Goal: Navigation & Orientation: Find specific page/section

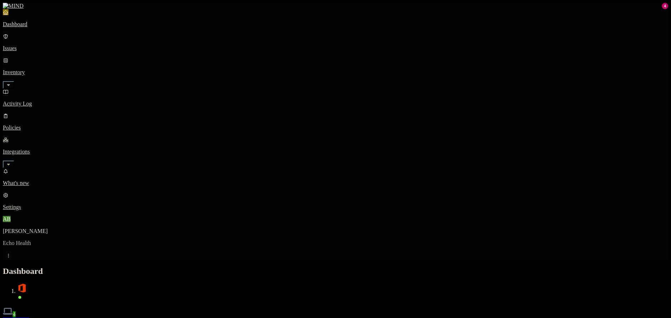
click at [29, 47] on link "Issues" at bounding box center [336, 42] width 666 height 18
click at [37, 89] on link "Activity Log" at bounding box center [336, 98] width 666 height 18
click at [37, 113] on link "Policies" at bounding box center [336, 122] width 666 height 18
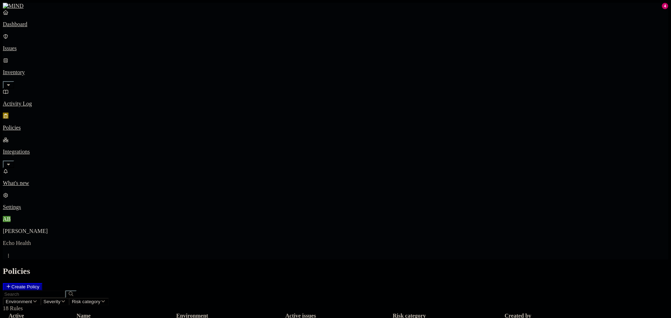
click at [298, 267] on h2 "Policies" at bounding box center [336, 272] width 666 height 10
click at [537, 267] on h2 "Policies" at bounding box center [336, 272] width 666 height 10
click at [39, 211] on p "Settings" at bounding box center [336, 207] width 666 height 6
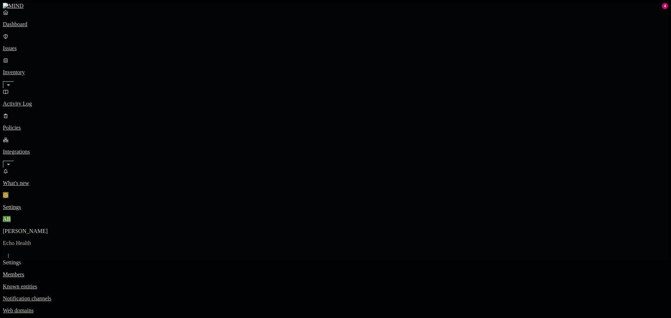
click at [100, 318] on p "Branding" at bounding box center [336, 323] width 666 height 6
click at [106, 308] on p "Web domains" at bounding box center [336, 311] width 666 height 6
click at [111, 318] on p "Branding" at bounding box center [336, 323] width 666 height 6
click at [116, 296] on p "Notification channels" at bounding box center [336, 299] width 666 height 6
click at [111, 308] on p "Web domains" at bounding box center [336, 311] width 666 height 6
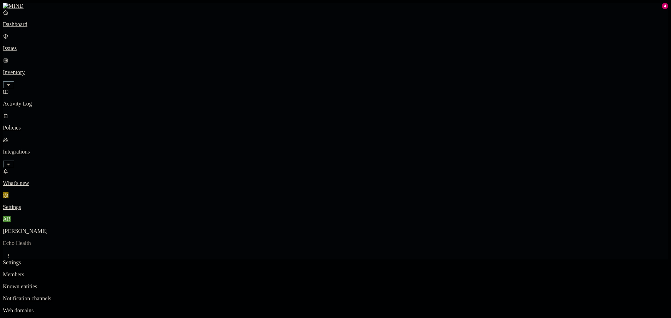
click at [116, 296] on p "Notification channels" at bounding box center [336, 299] width 666 height 6
click at [140, 296] on p "Notification channels" at bounding box center [336, 299] width 666 height 6
click at [133, 284] on p "Known entities" at bounding box center [336, 287] width 666 height 6
click at [132, 272] on p "Members" at bounding box center [336, 275] width 666 height 6
drag, startPoint x: 222, startPoint y: 185, endPoint x: 409, endPoint y: 212, distance: 188.9
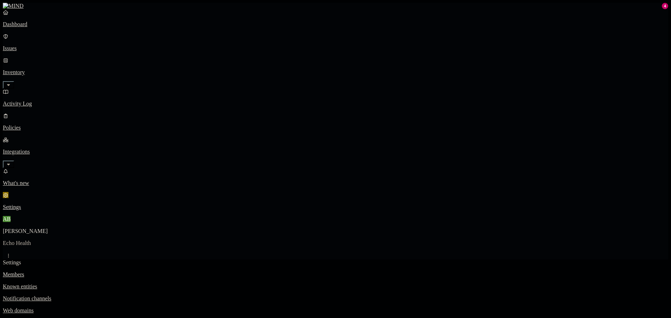
click at [31, 28] on p "Dashboard" at bounding box center [336, 24] width 666 height 6
click at [37, 125] on p "Policies" at bounding box center [336, 128] width 666 height 6
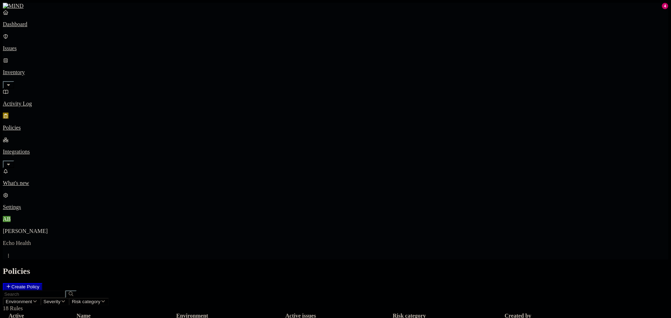
click at [35, 101] on p "Activity Log" at bounding box center [336, 104] width 666 height 6
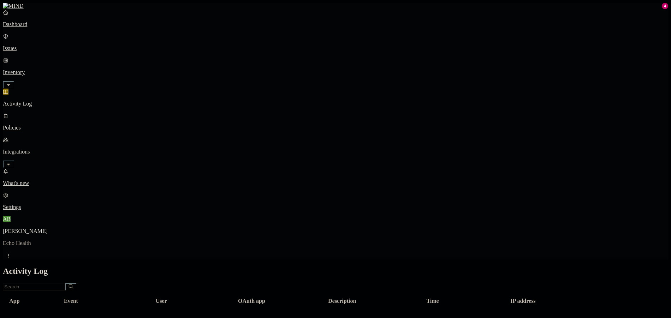
click at [43, 45] on p "Issues" at bounding box center [336, 48] width 666 height 6
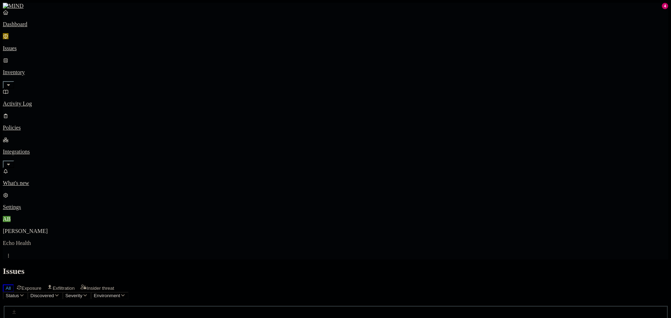
click at [75, 286] on span "Exfiltration" at bounding box center [64, 288] width 22 height 5
click at [114, 286] on span "Insider threat" at bounding box center [101, 288] width 28 height 5
click at [117, 283] on button "Insider threat" at bounding box center [97, 287] width 40 height 9
click at [114, 286] on span "Insider threat" at bounding box center [101, 288] width 28 height 5
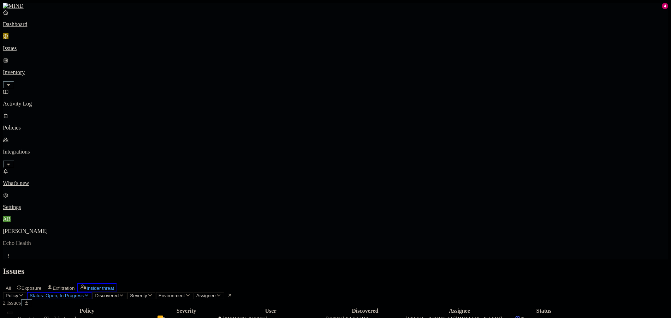
click at [54, 28] on p "Dashboard" at bounding box center [336, 24] width 666 height 6
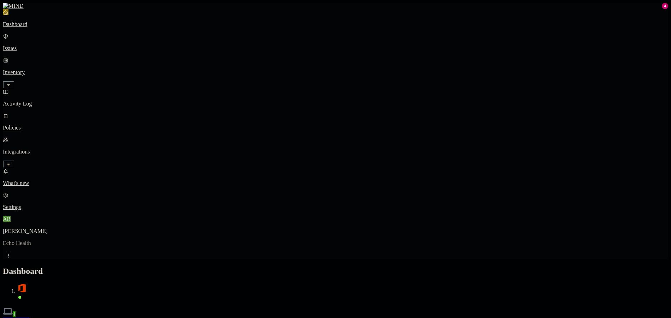
click at [11, 162] on icon "button" at bounding box center [9, 164] width 6 height 5
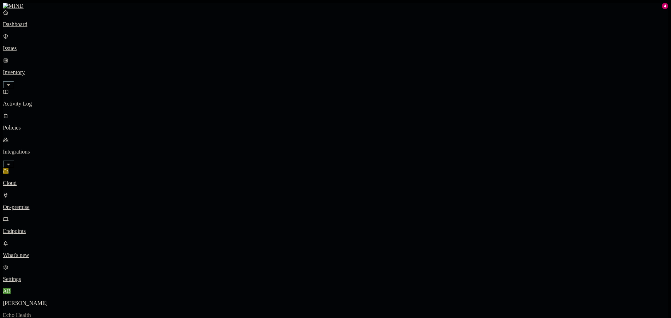
click at [50, 192] on link "On-premise" at bounding box center [336, 201] width 666 height 18
click at [35, 192] on link "On-premise" at bounding box center [336, 201] width 666 height 18
click at [38, 228] on p "Endpoints" at bounding box center [336, 231] width 666 height 6
click at [41, 28] on p "Dashboard" at bounding box center [336, 24] width 666 height 6
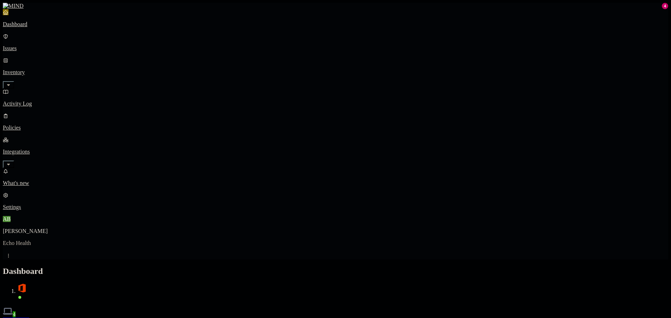
click at [72, 102] on nav "Dashboard Issues Inventory Activity Log Policies Integrations What's new 4 Sett…" at bounding box center [336, 109] width 666 height 201
click at [10, 164] on icon "button" at bounding box center [8, 165] width 3 height 2
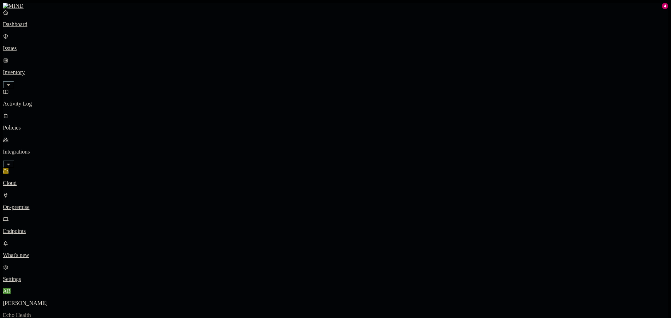
click at [11, 162] on icon "button" at bounding box center [9, 164] width 6 height 5
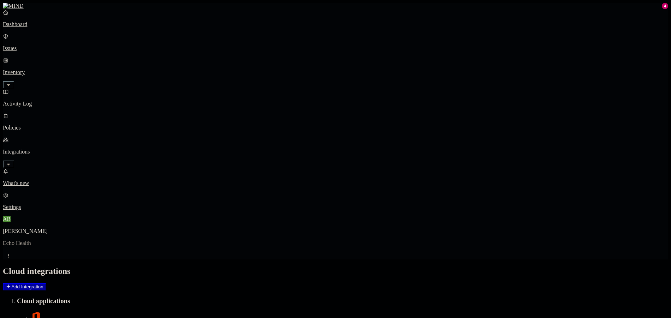
click at [66, 137] on link "Integrations" at bounding box center [336, 152] width 666 height 30
click at [11, 162] on icon "button" at bounding box center [9, 164] width 6 height 5
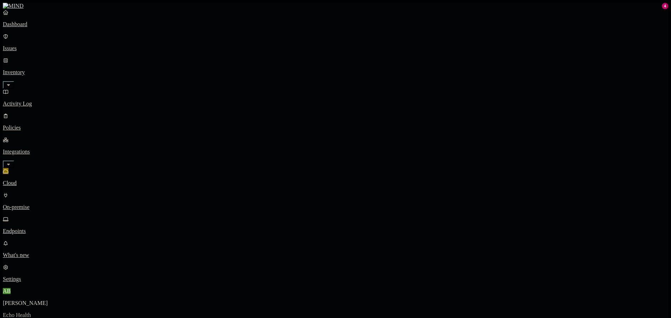
click at [39, 216] on link "Endpoints" at bounding box center [336, 225] width 666 height 18
drag, startPoint x: 51, startPoint y: 288, endPoint x: 59, endPoint y: 249, distance: 40.0
click at [51, 283] on p "Settings" at bounding box center [336, 279] width 666 height 6
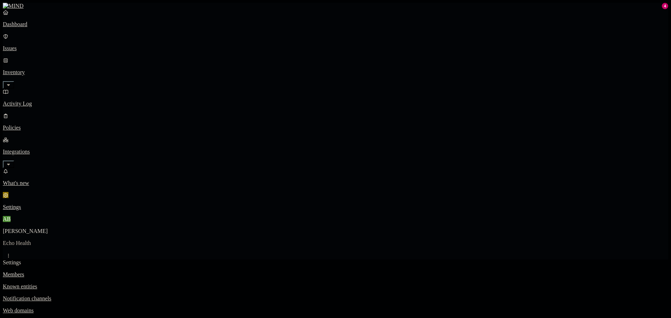
click at [43, 27] on link "Dashboard" at bounding box center [336, 18] width 666 height 18
click at [71, 137] on link "Integrations" at bounding box center [336, 152] width 666 height 30
click at [55, 192] on link "On-premise" at bounding box center [336, 201] width 666 height 18
click at [53, 228] on p "Endpoints" at bounding box center [336, 231] width 666 height 6
